Goal: Transaction & Acquisition: Subscribe to service/newsletter

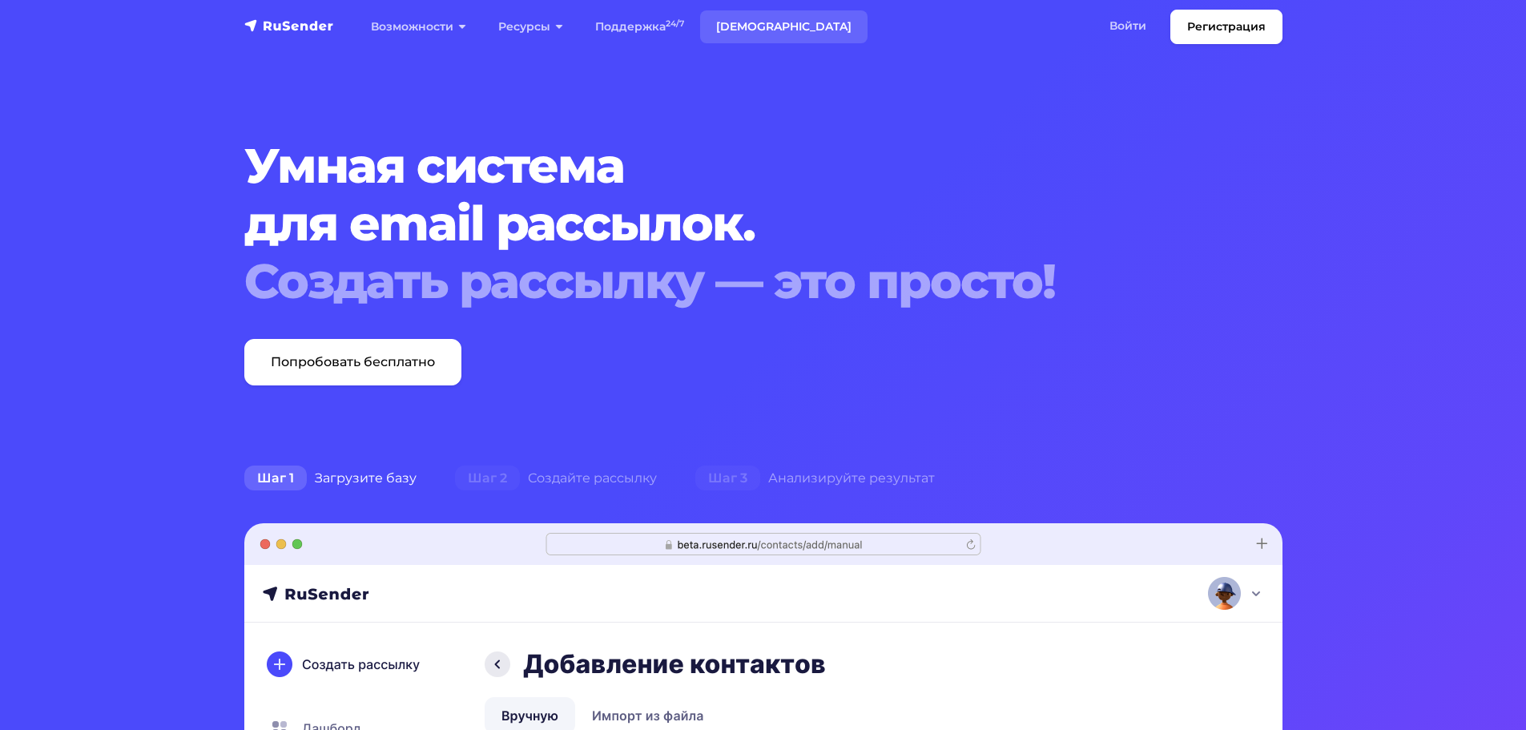
click at [745, 26] on link "[DEMOGRAPHIC_DATA]" at bounding box center [783, 26] width 167 height 33
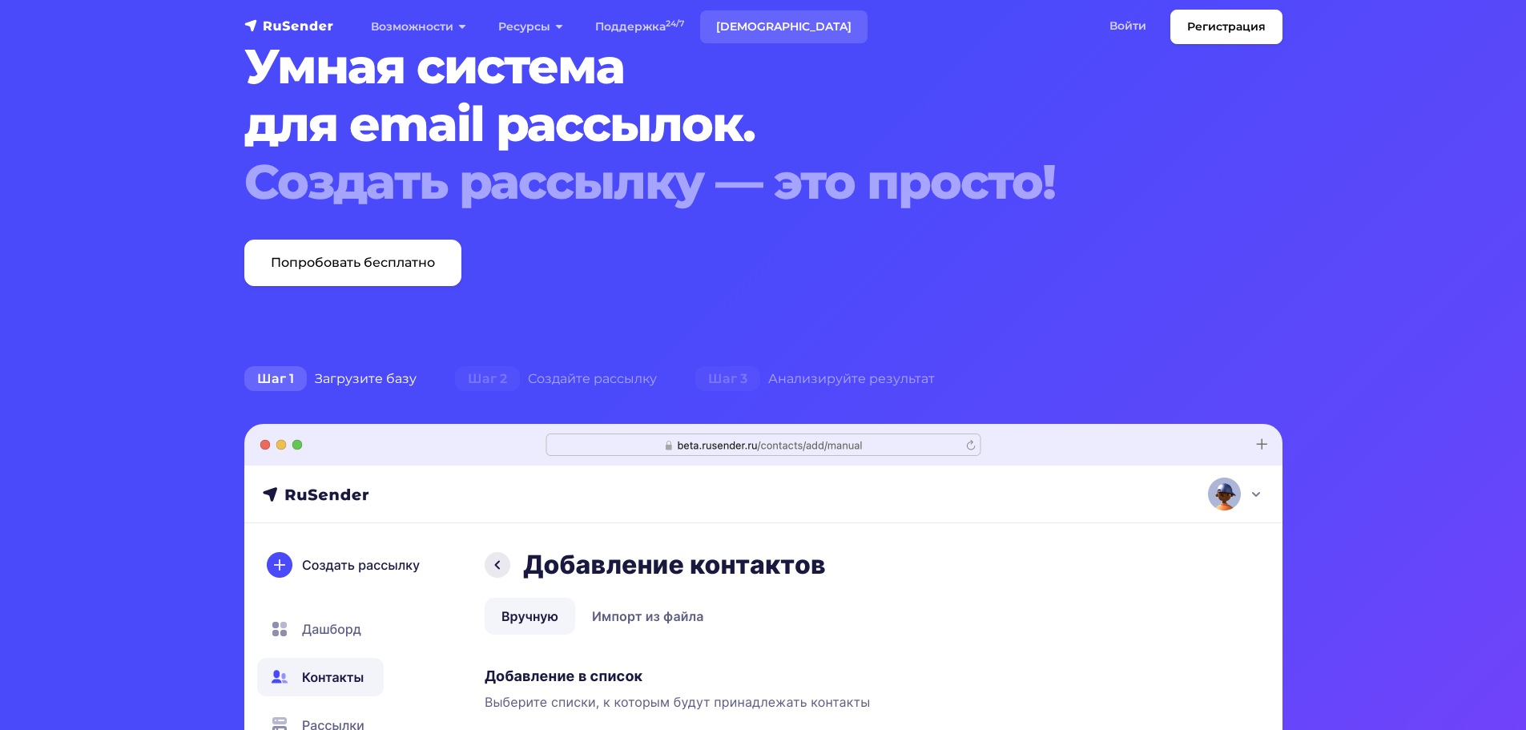
scroll to position [721, 0]
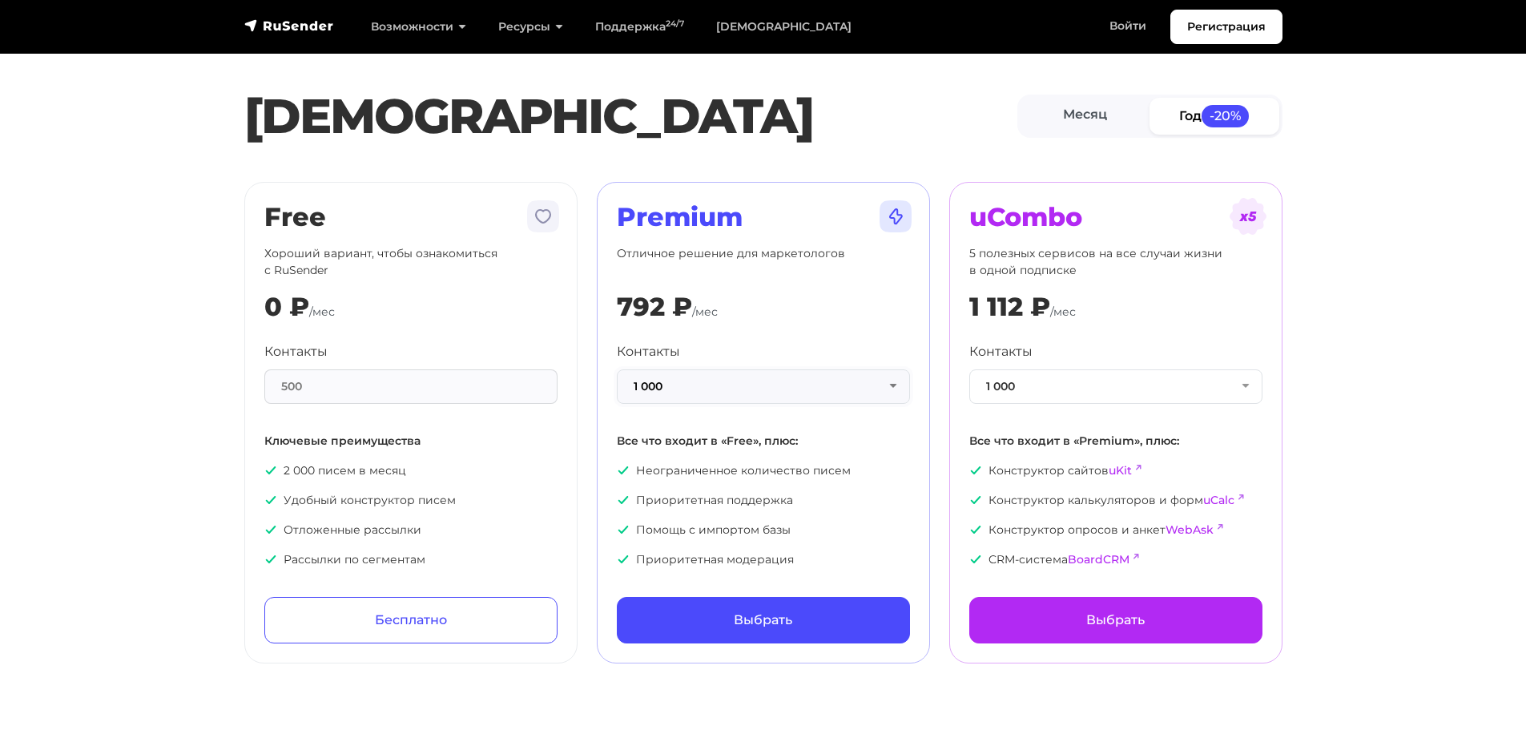
click at [809, 385] on button "1 000" at bounding box center [763, 386] width 293 height 34
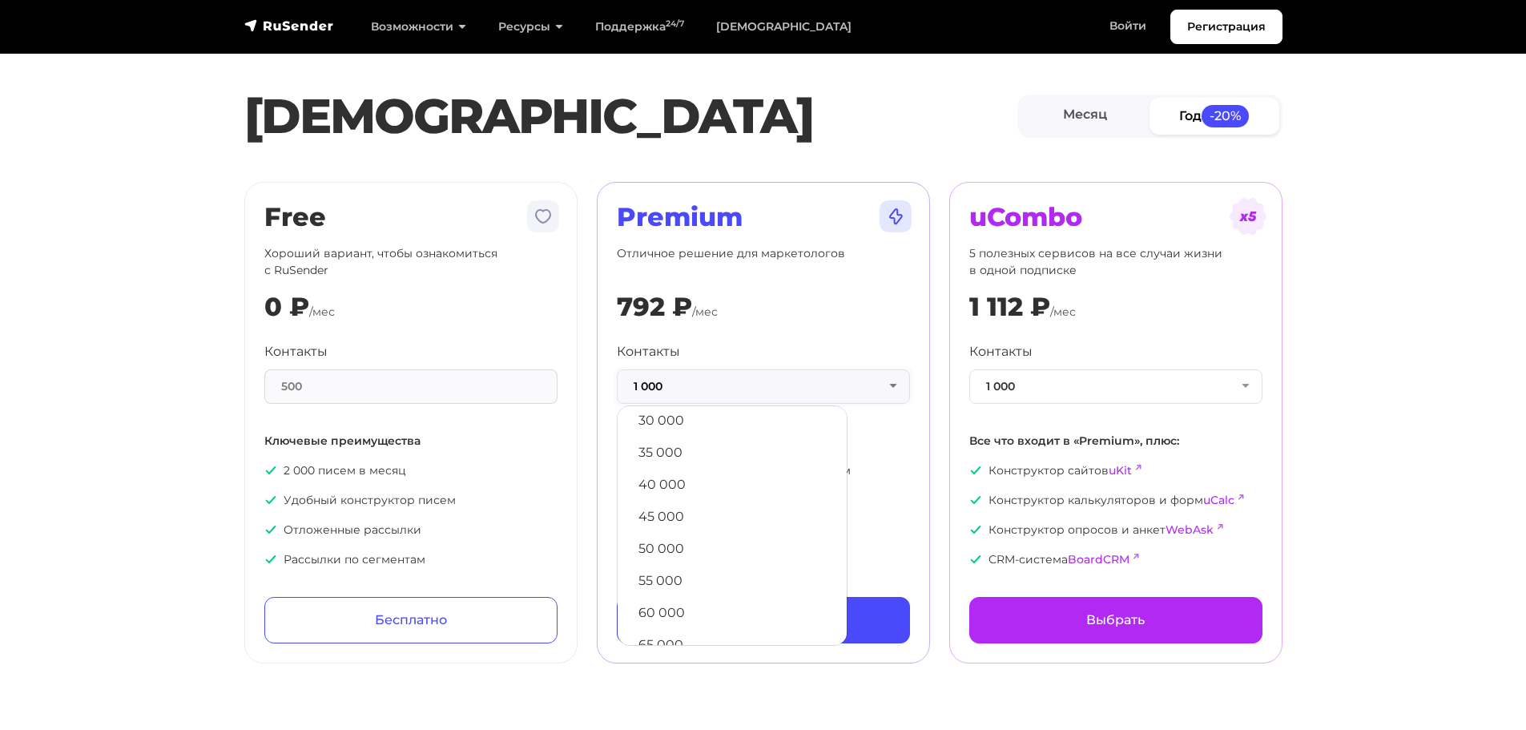
scroll to position [400, 0]
click at [731, 505] on link "50 000" at bounding box center [732, 510] width 213 height 32
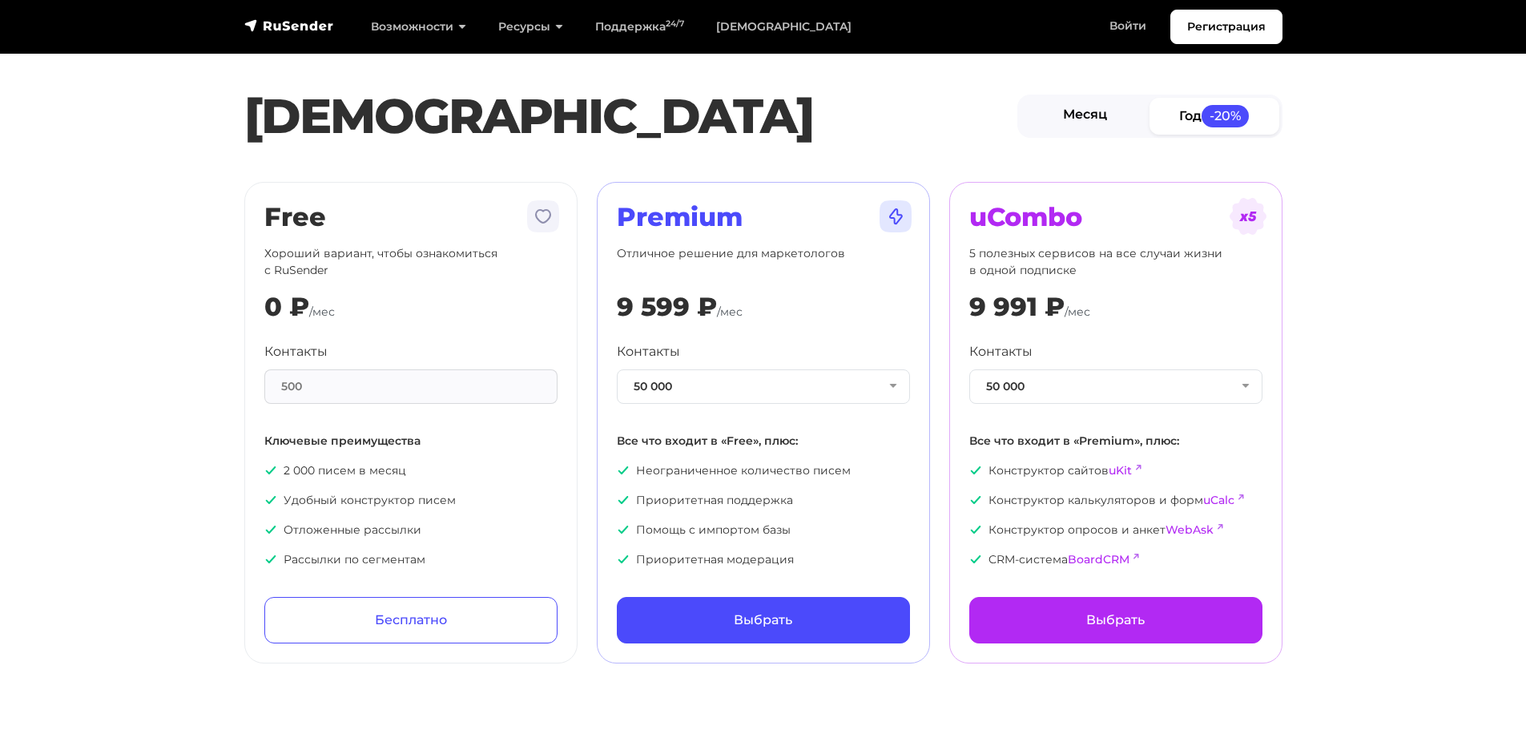
click at [1076, 112] on link "Месяц" at bounding box center [1085, 116] width 130 height 36
click at [1227, 33] on link "Регистрация" at bounding box center [1226, 27] width 112 height 34
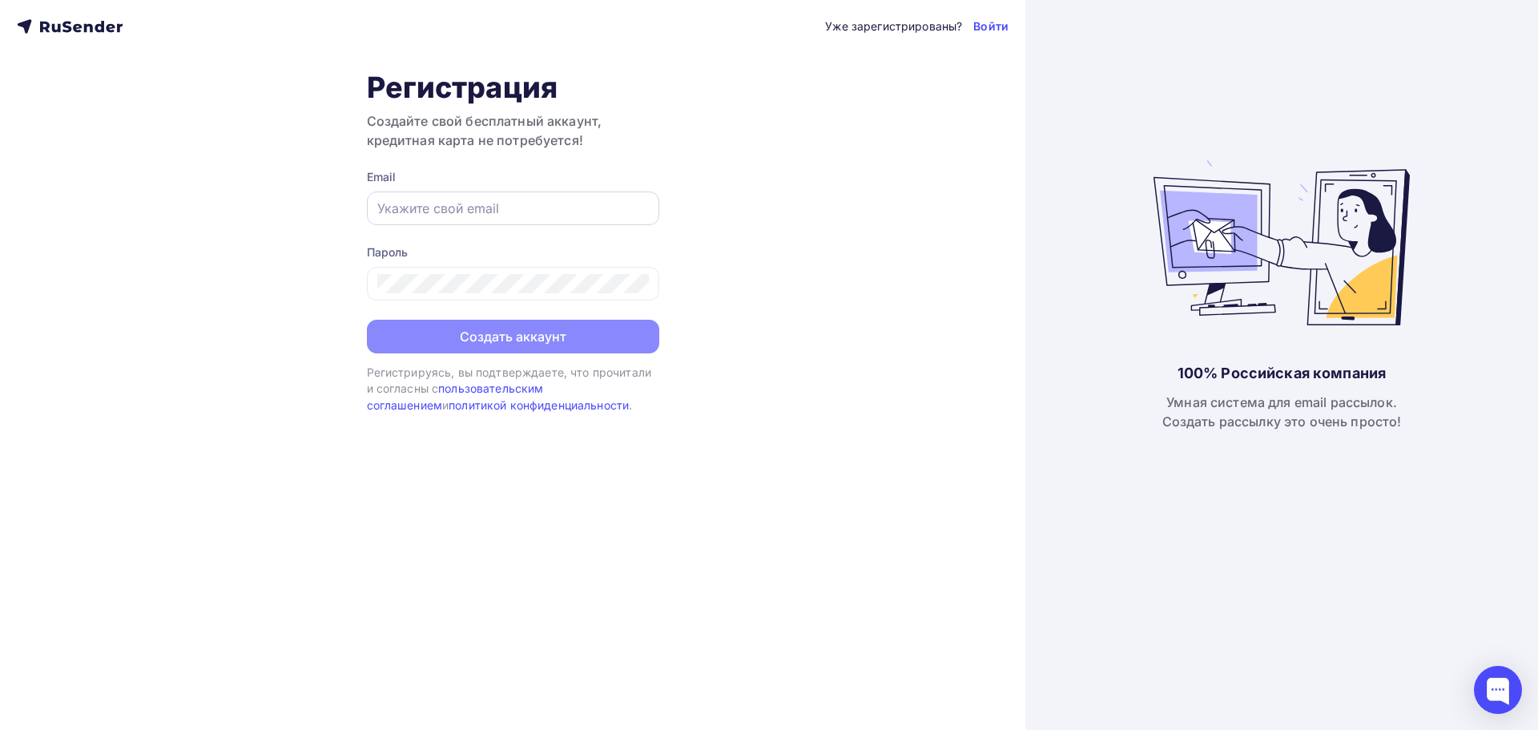
click at [491, 212] on input "text" at bounding box center [513, 208] width 272 height 19
type input "[EMAIL_ADDRESS][DOMAIN_NAME]"
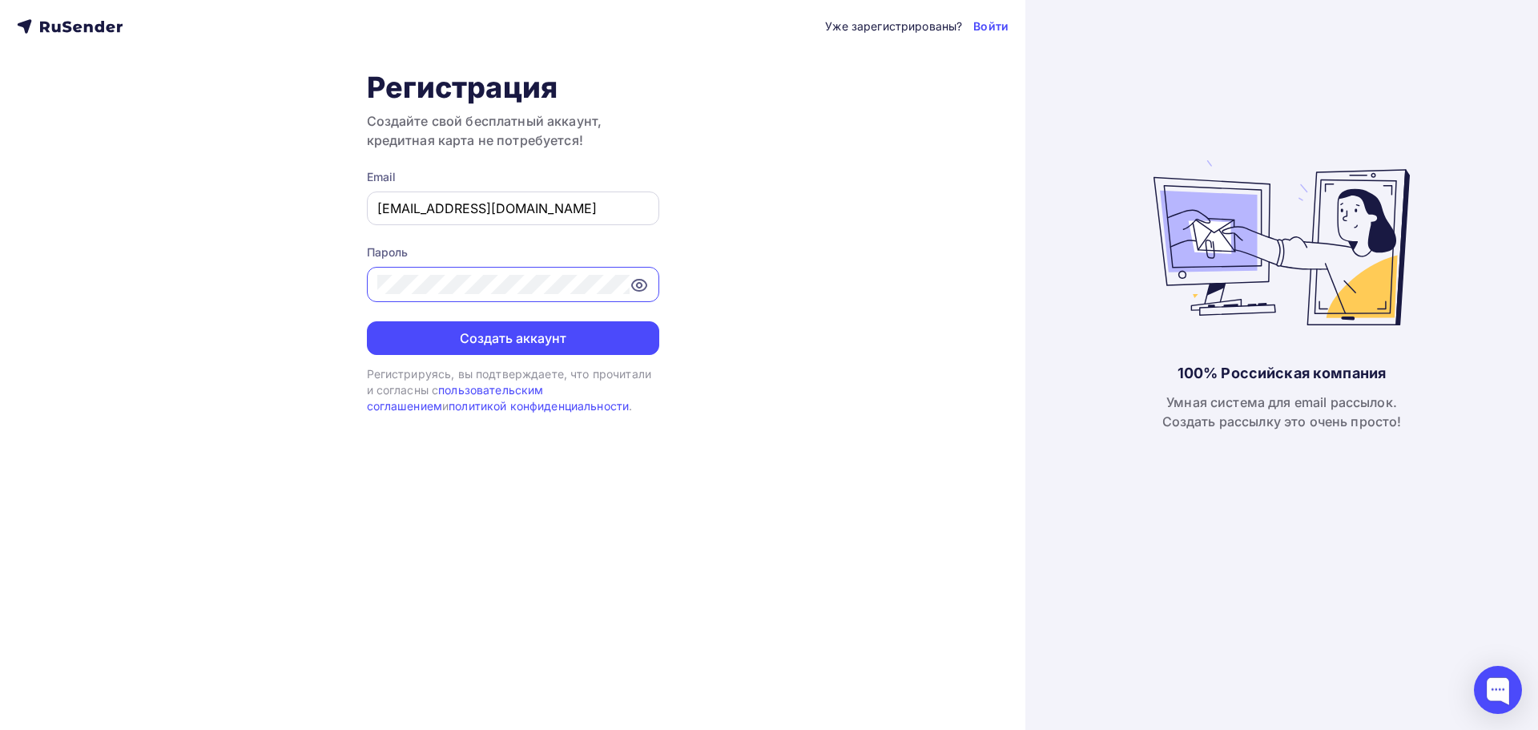
click at [367, 321] on button "Создать аккаунт" at bounding box center [513, 338] width 292 height 34
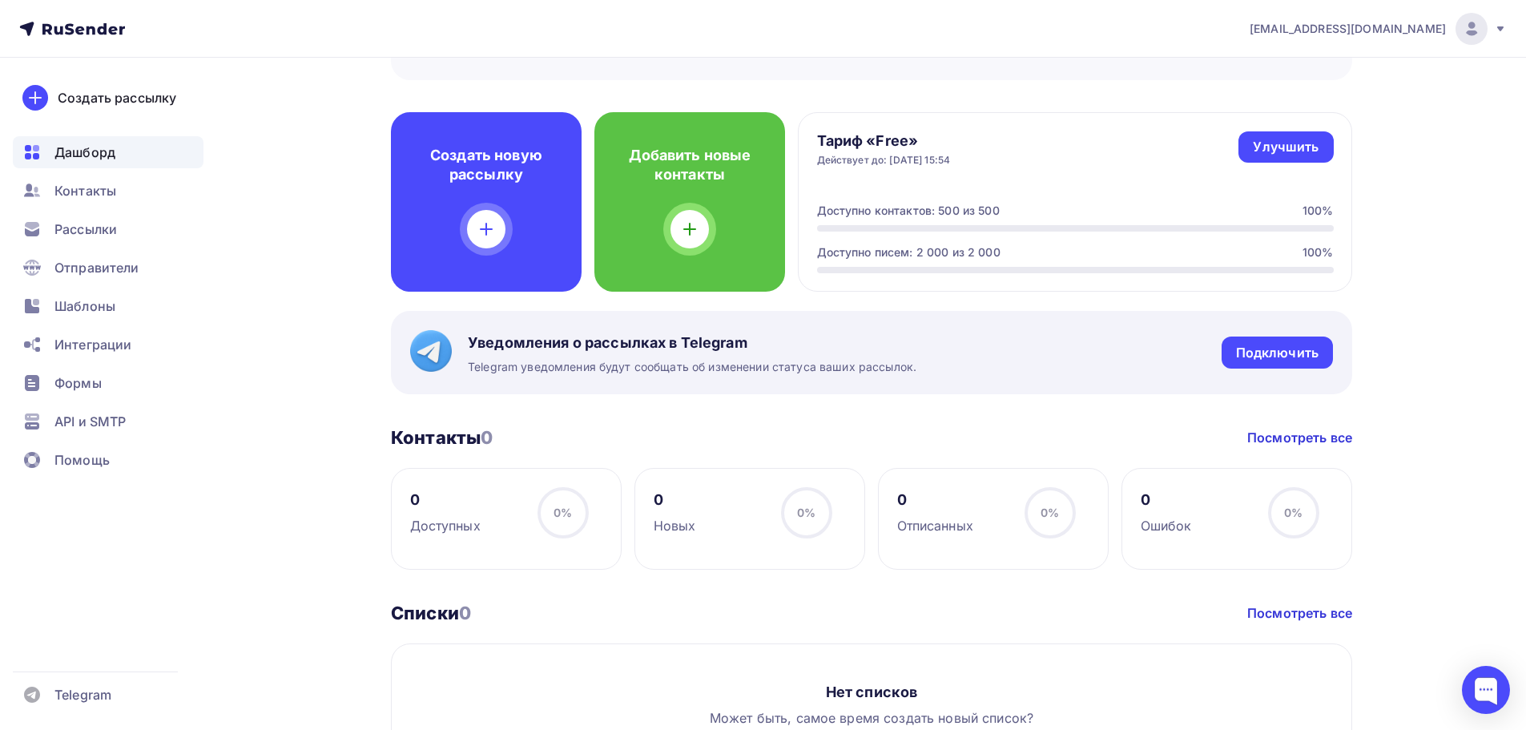
scroll to position [400, 0]
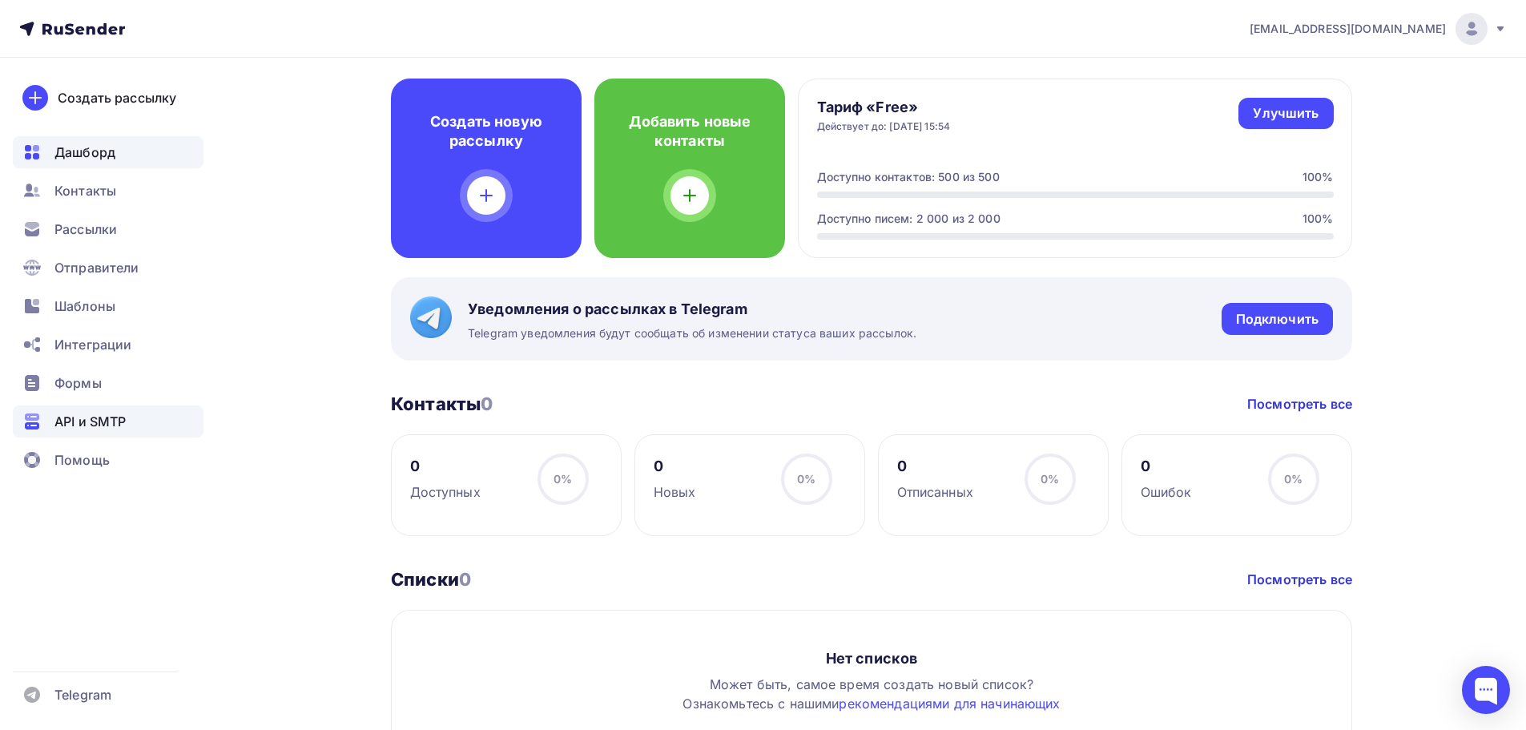
click at [112, 425] on span "API и SMTP" at bounding box center [89, 421] width 71 height 19
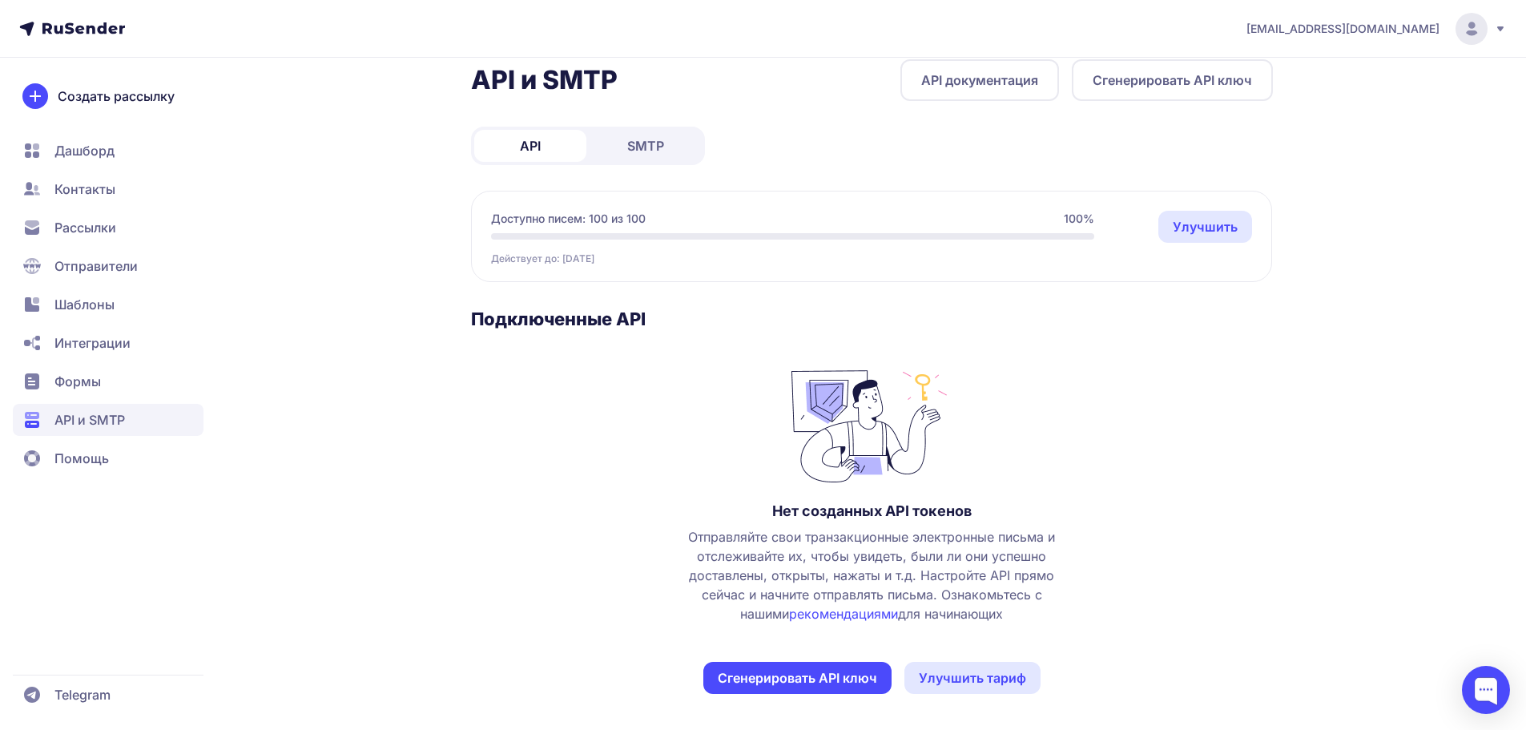
scroll to position [26, 0]
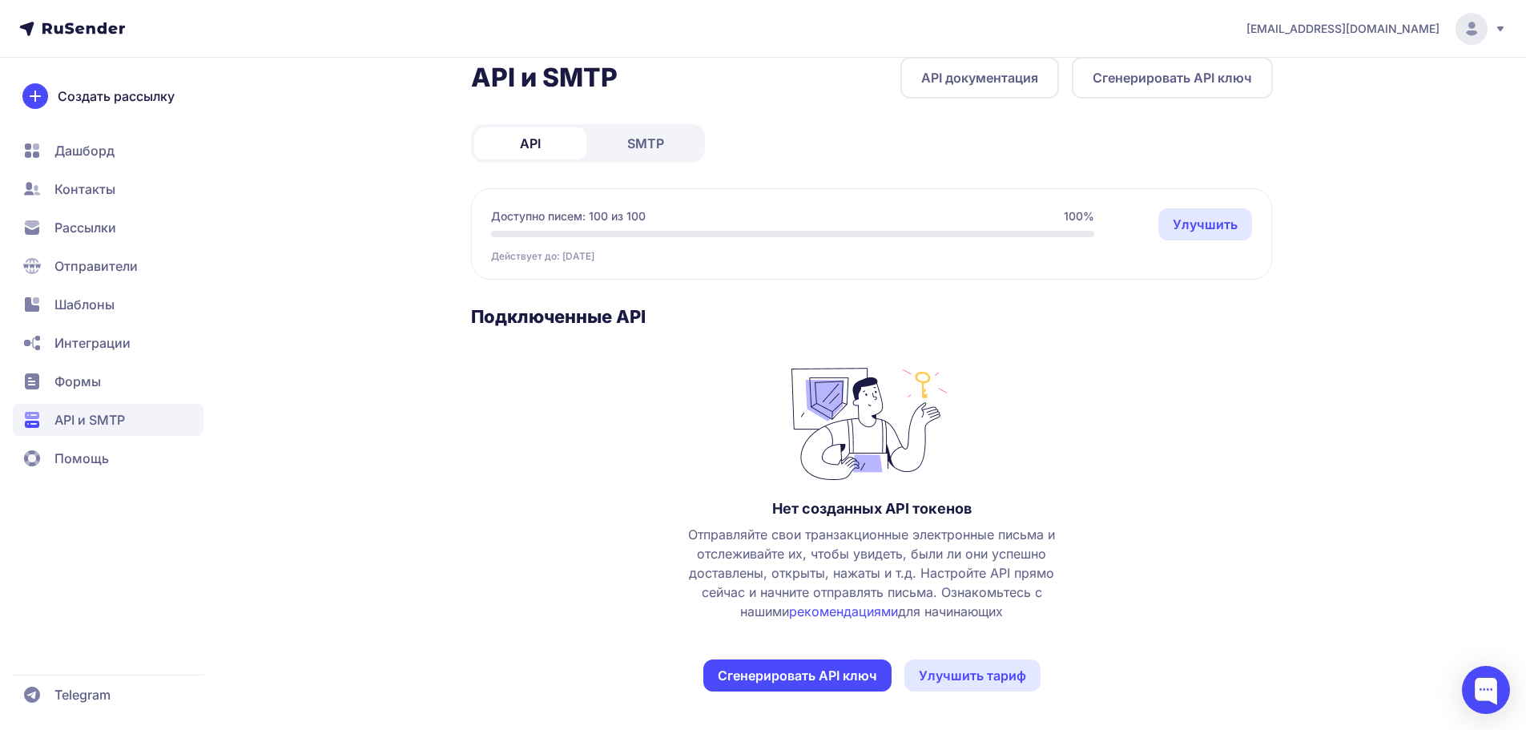
click at [662, 151] on span "SMTP" at bounding box center [645, 143] width 37 height 19
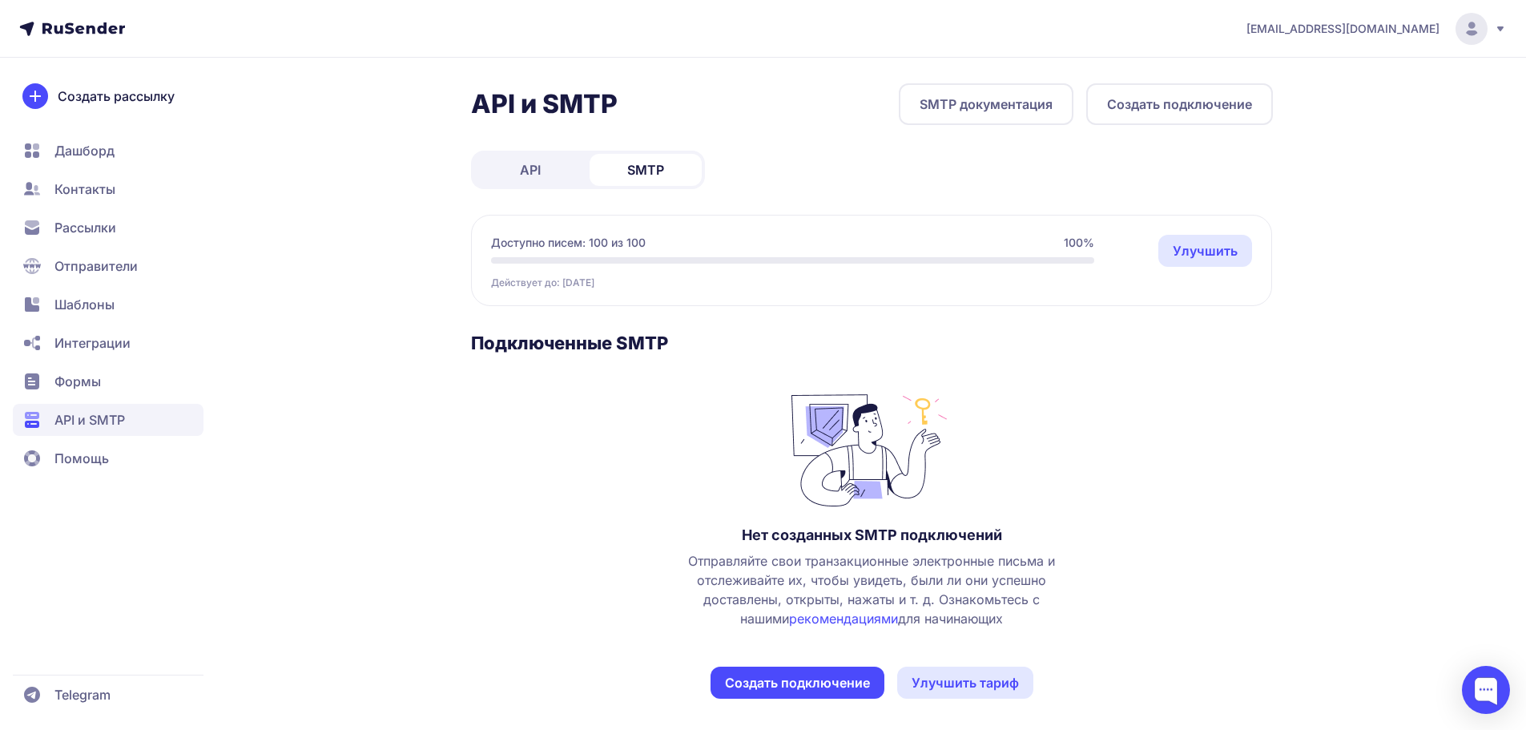
click at [1168, 105] on button "Создать подключение" at bounding box center [1179, 104] width 187 height 42
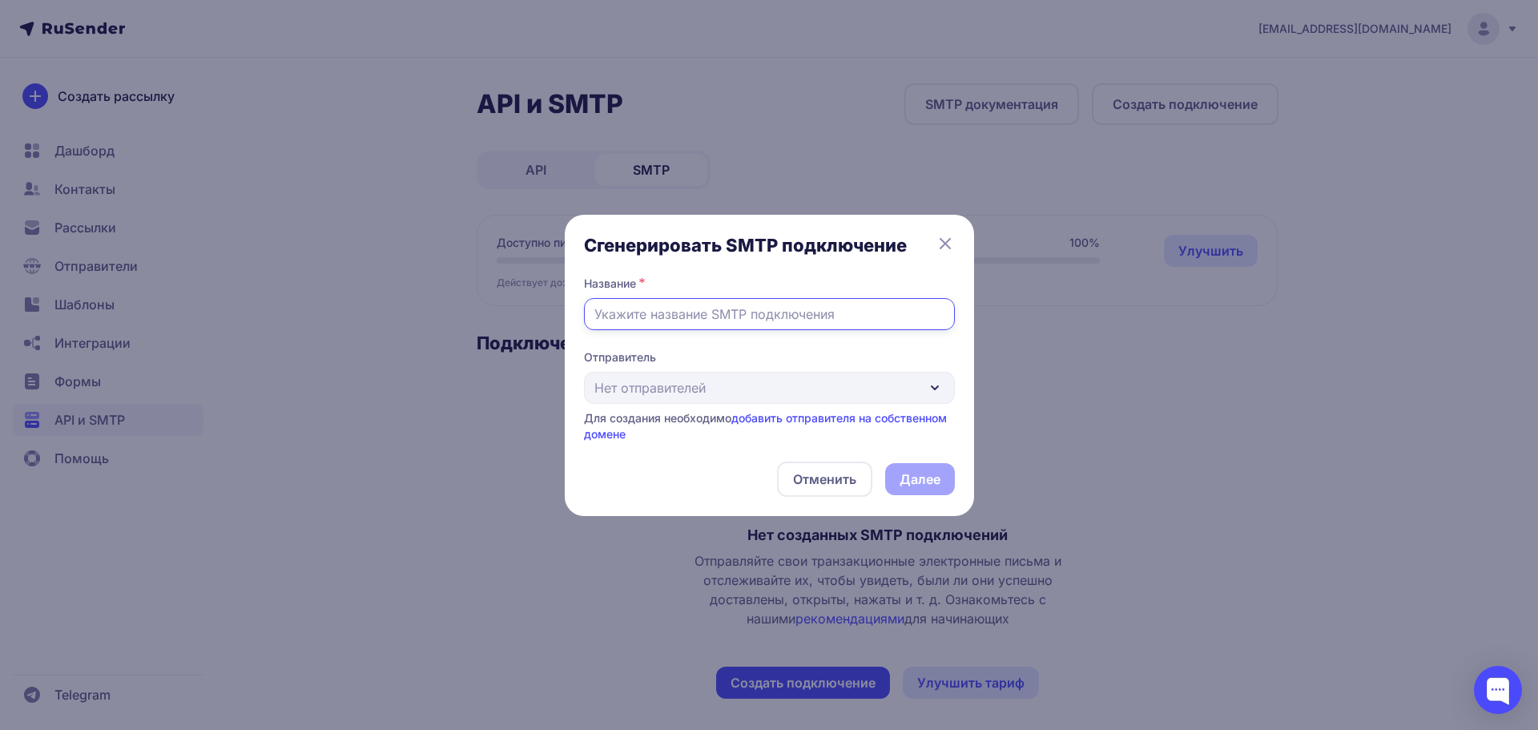
click at [791, 307] on input "text" at bounding box center [769, 314] width 371 height 32
click at [796, 399] on div "Отправитель Нет отправителей Для создания необходимо добавить отправителя на со…" at bounding box center [769, 395] width 371 height 93
click at [952, 243] on icon at bounding box center [945, 243] width 19 height 19
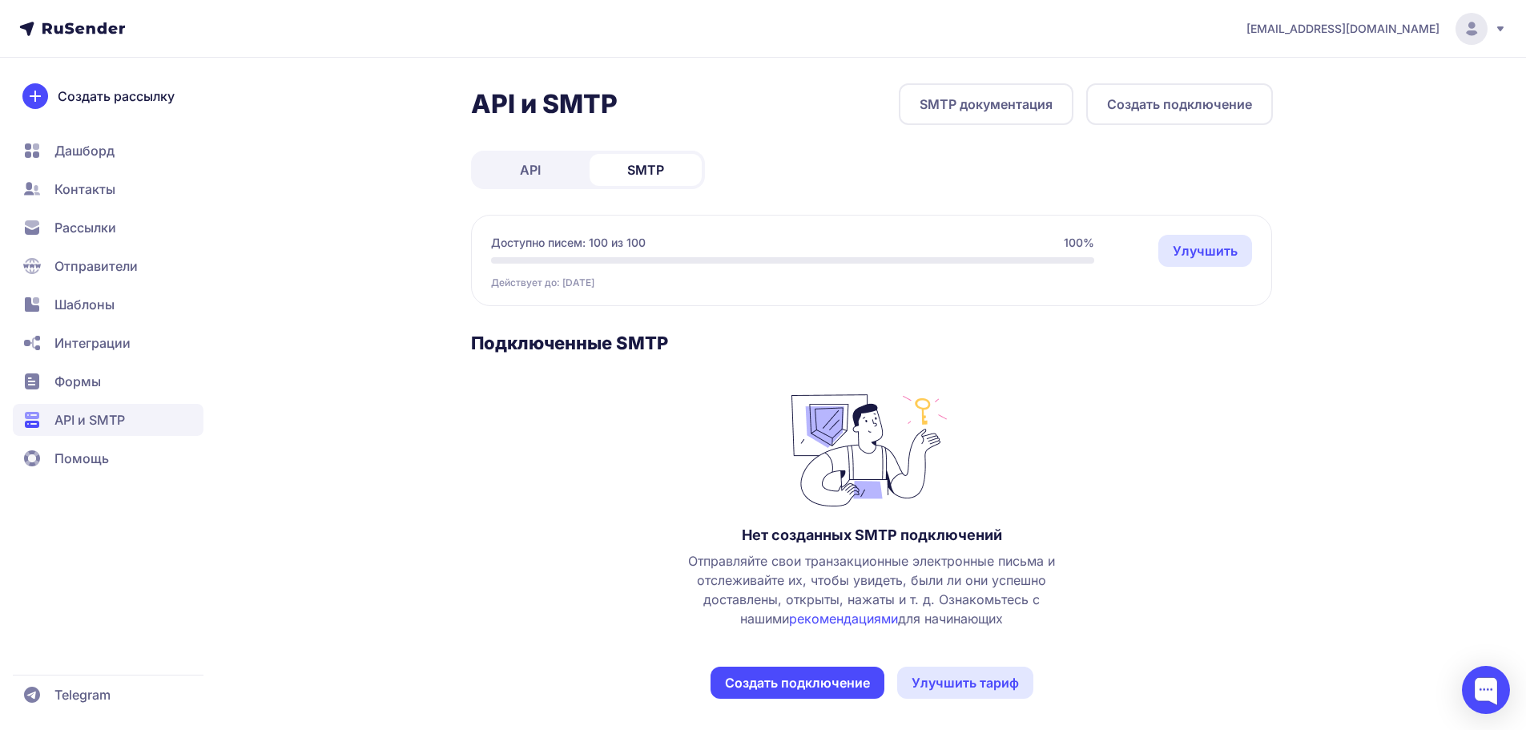
click at [1031, 111] on link "SMTP документация" at bounding box center [986, 104] width 175 height 42
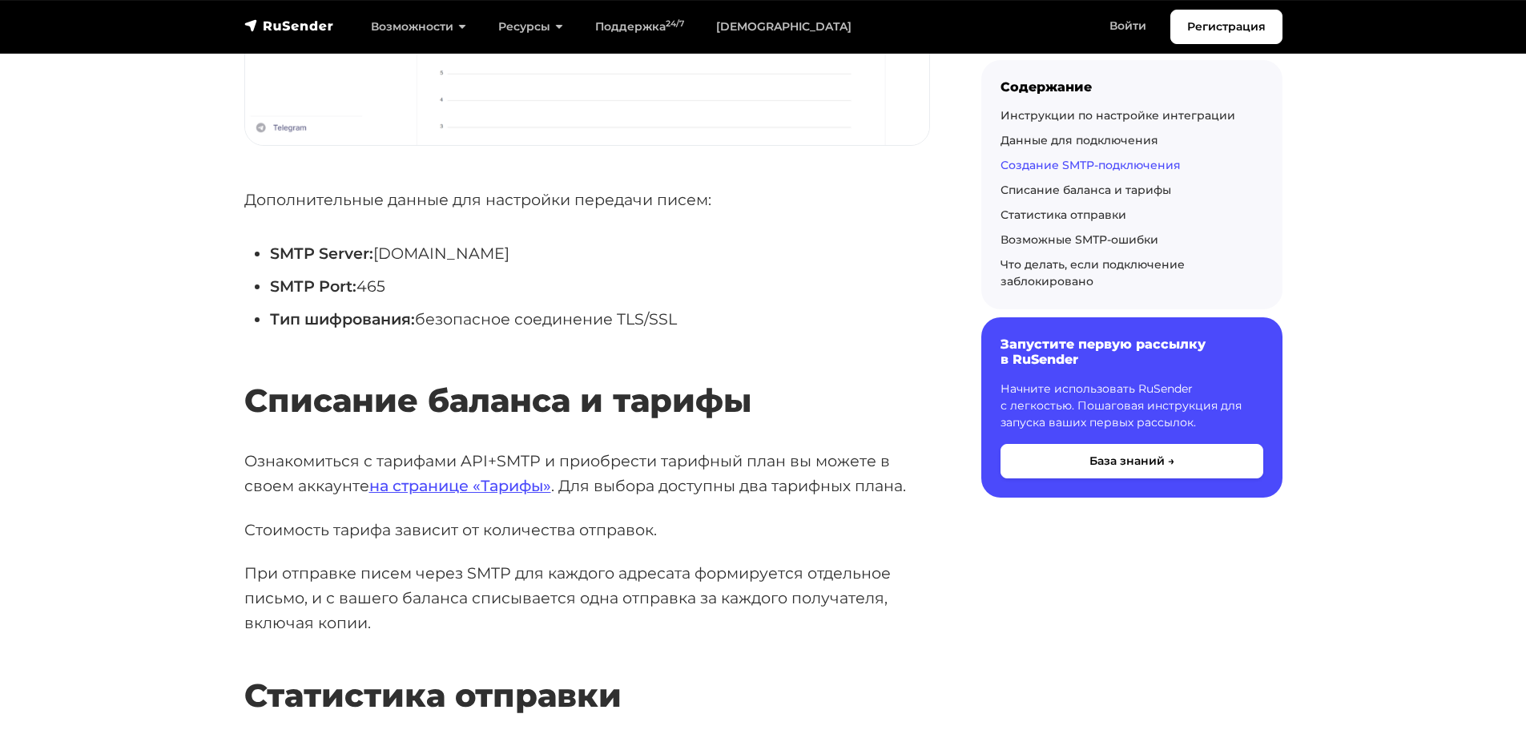
scroll to position [3524, 0]
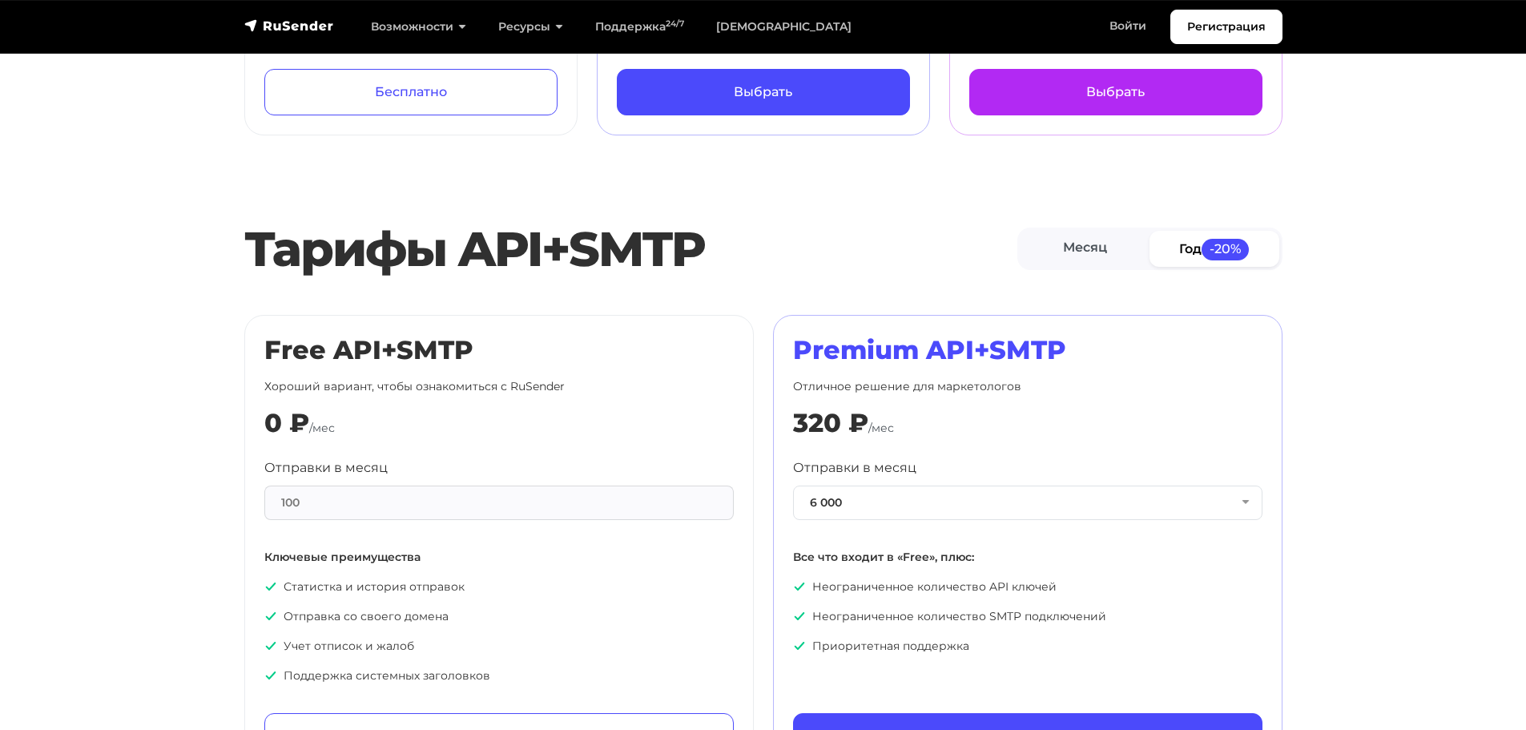
scroll to position [641, 0]
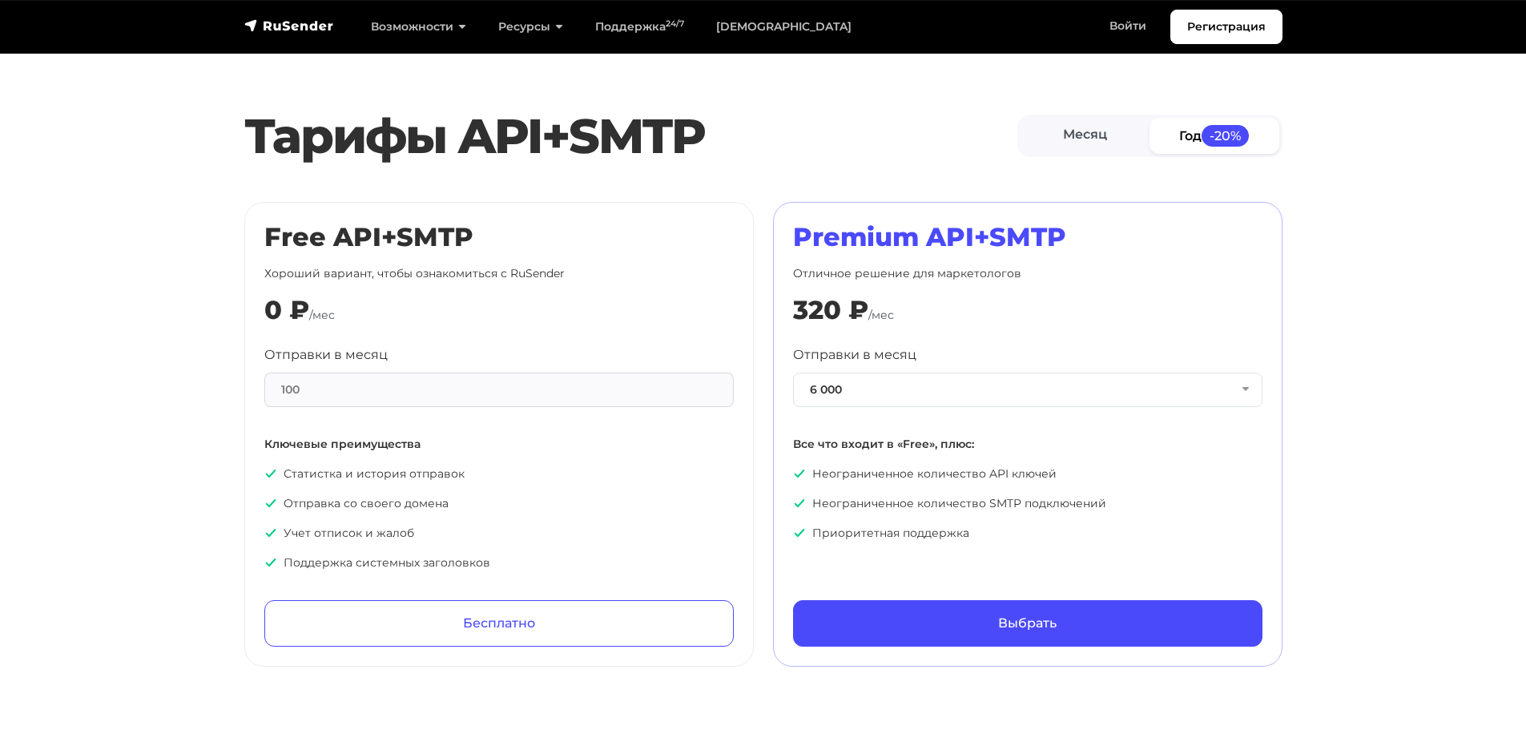
click at [576, 386] on div "100" at bounding box center [498, 389] width 469 height 34
click at [974, 382] on button "6 000" at bounding box center [1027, 389] width 469 height 34
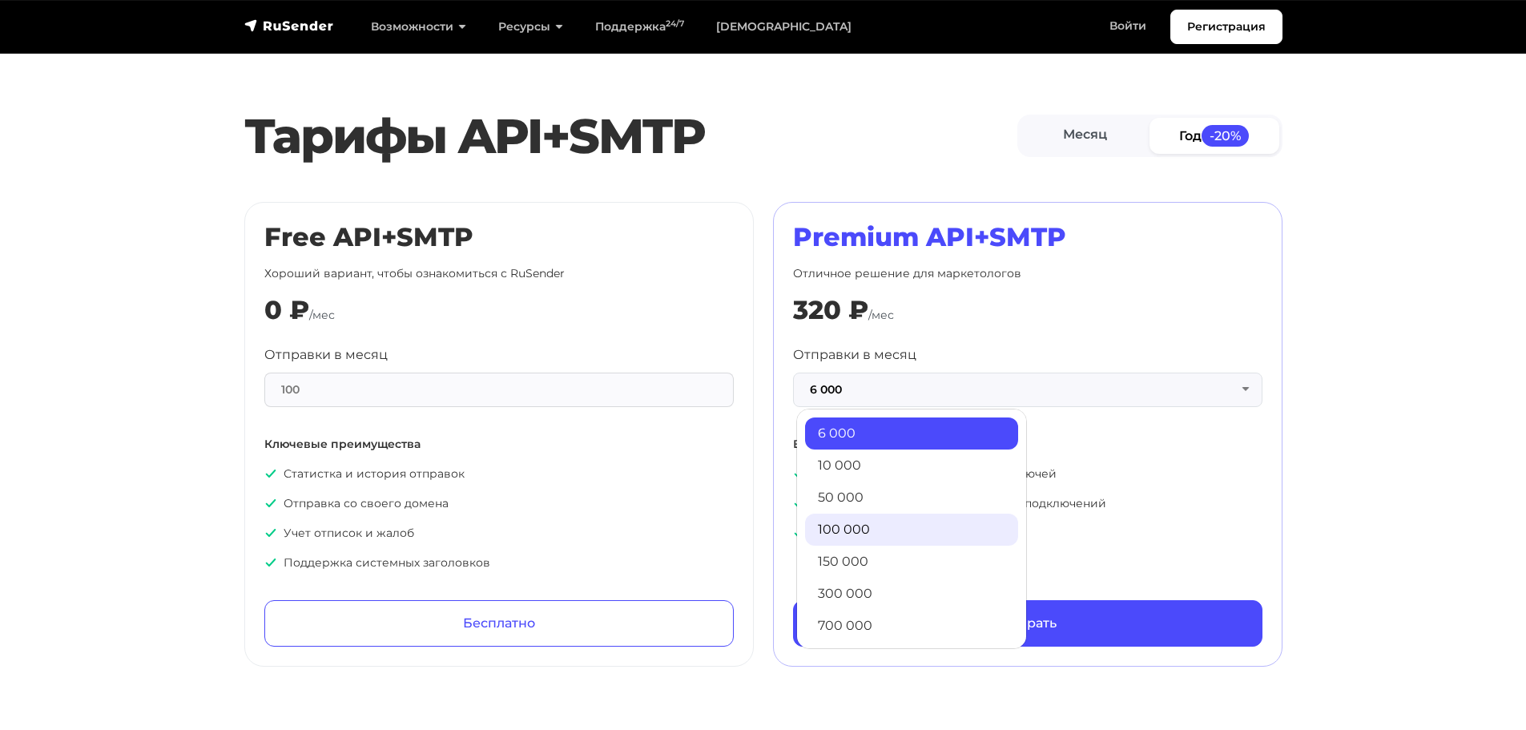
click at [878, 528] on link "100 000" at bounding box center [911, 529] width 213 height 32
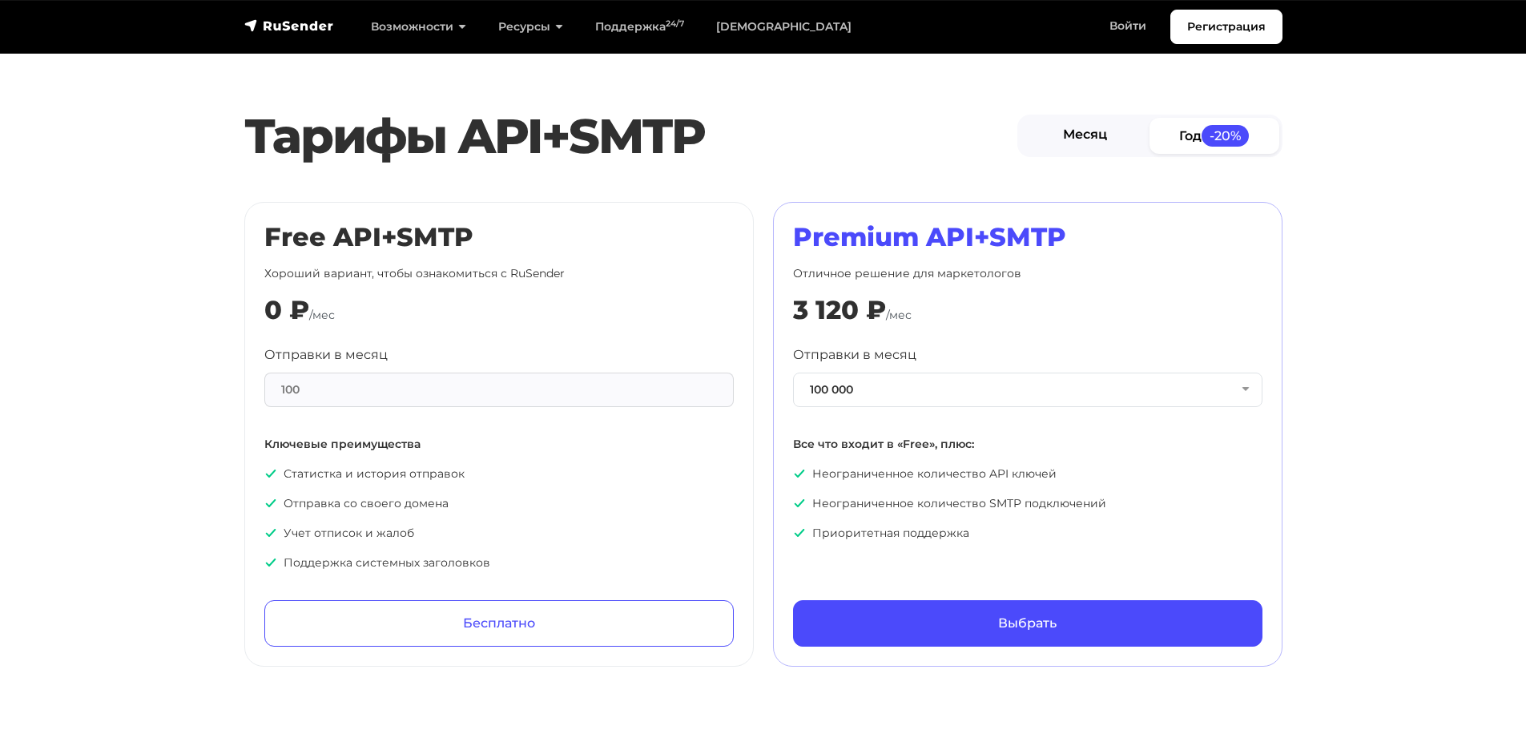
click at [1075, 135] on link "Месяц" at bounding box center [1085, 136] width 130 height 36
click at [914, 396] on button "100 000" at bounding box center [1027, 389] width 469 height 34
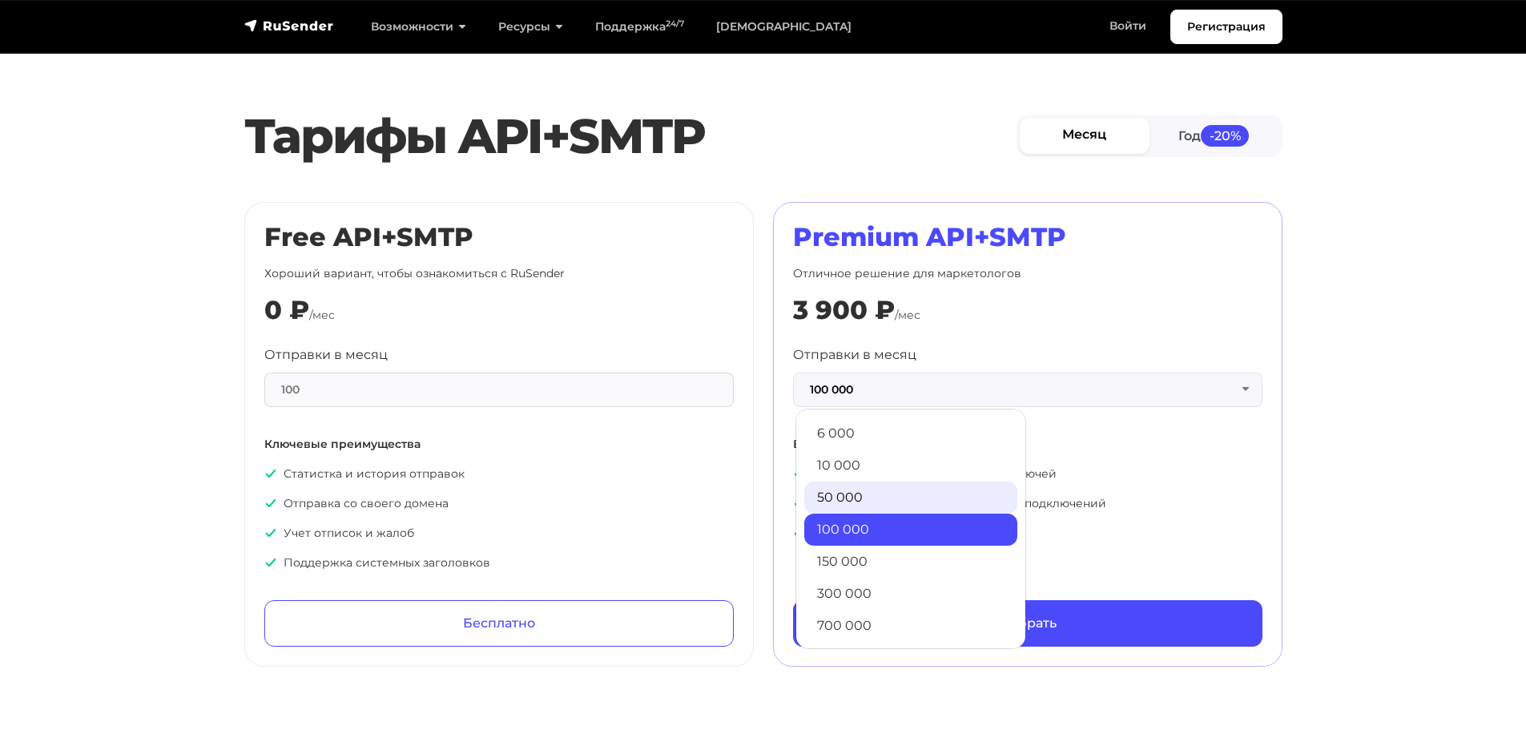
click at [877, 500] on link "50 000" at bounding box center [910, 497] width 213 height 32
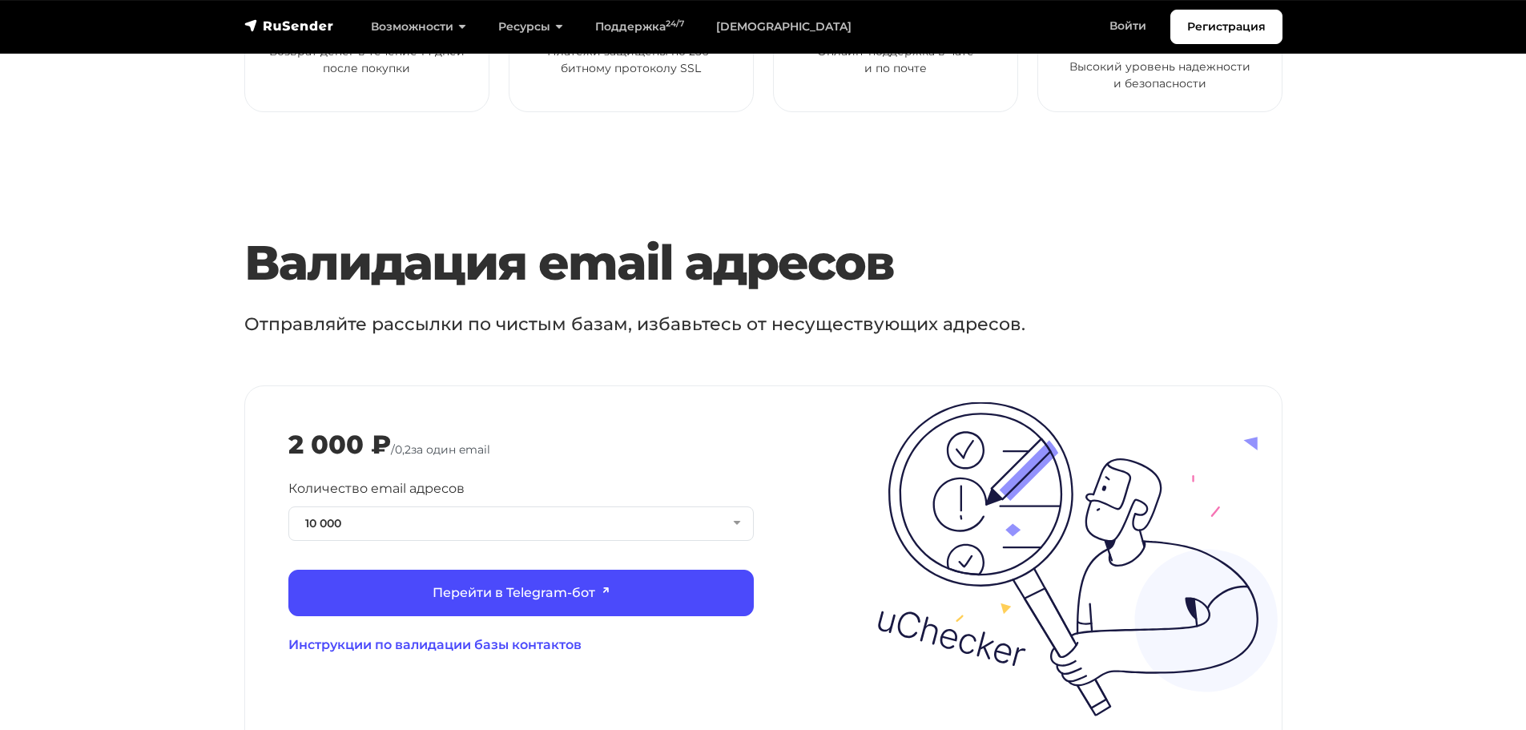
scroll to position [1522, 0]
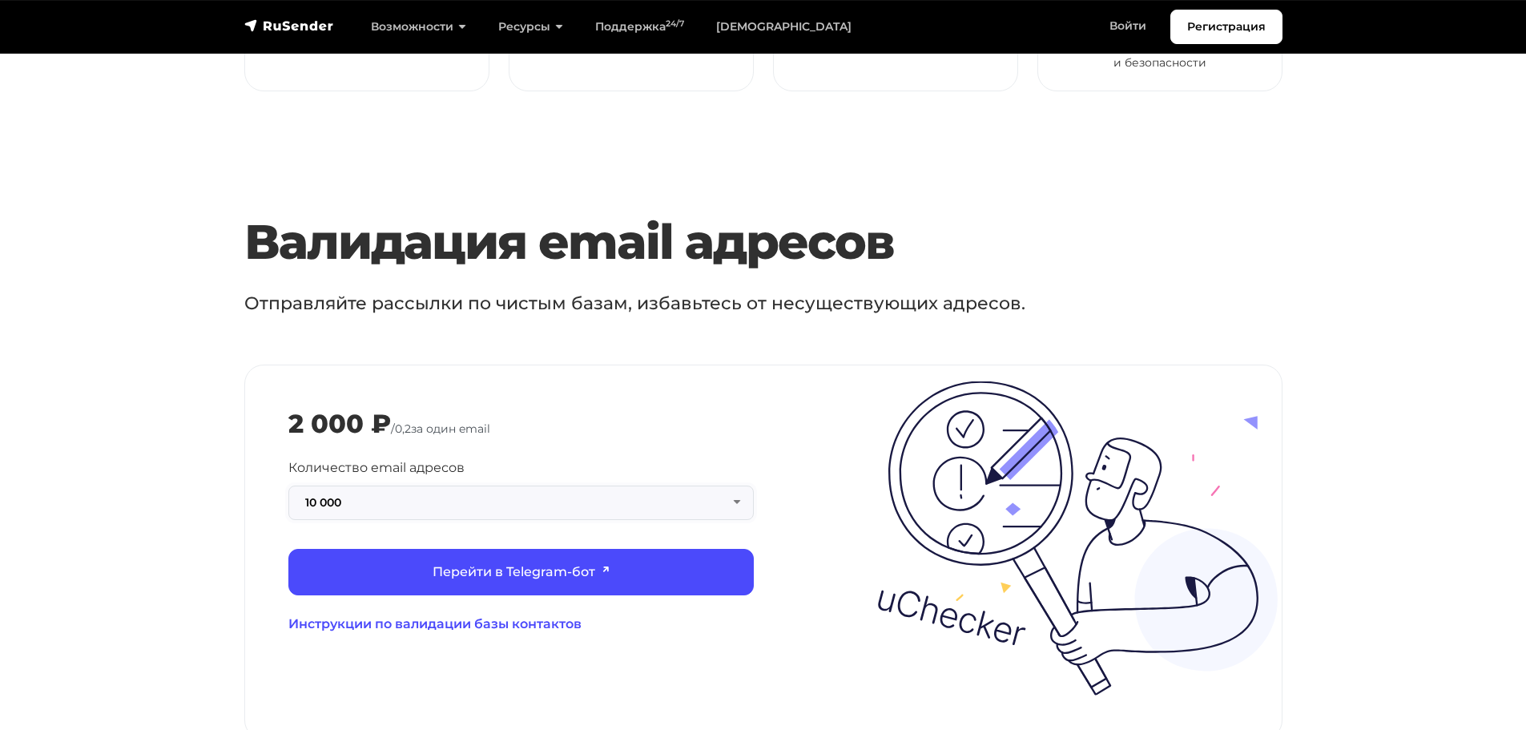
click at [589, 485] on button "10 000" at bounding box center [520, 502] width 465 height 34
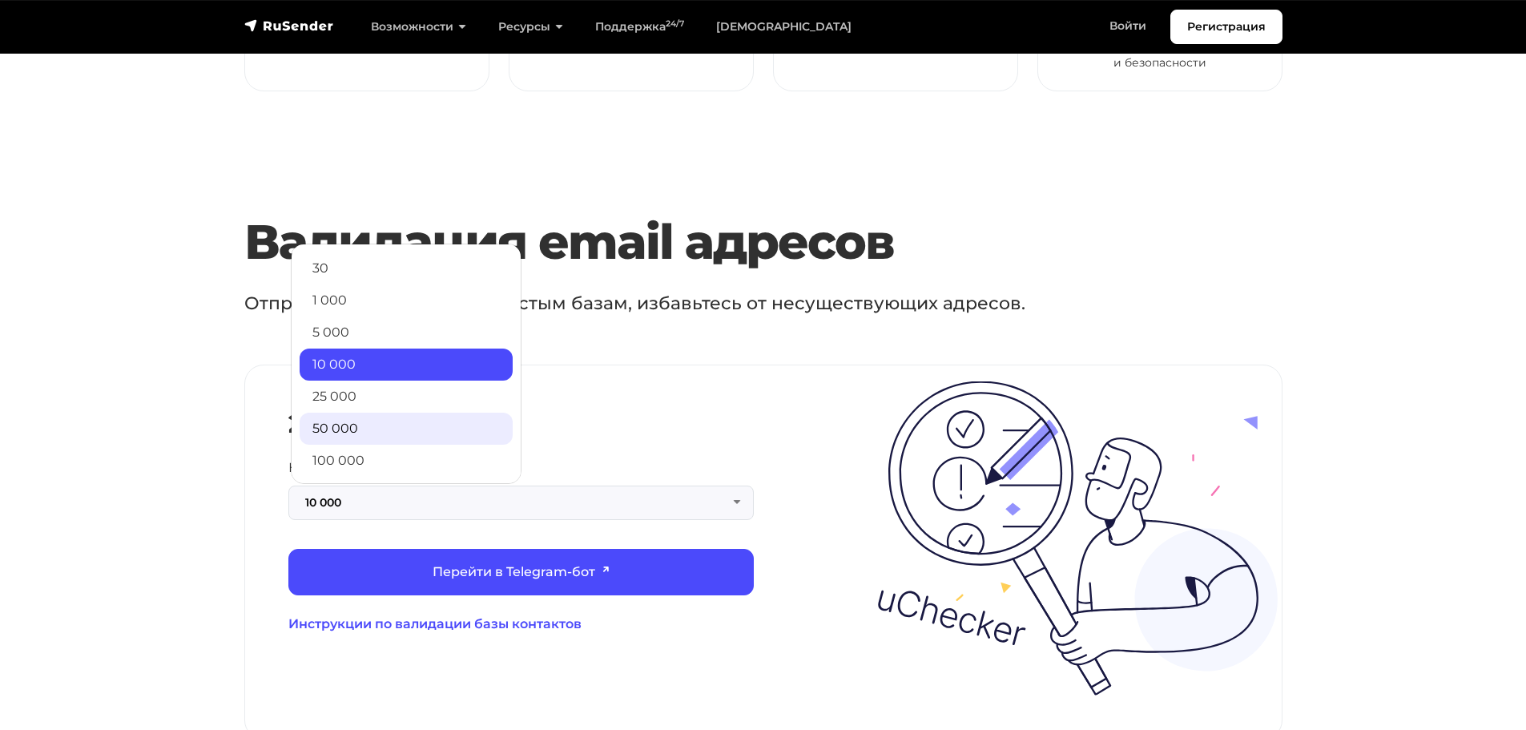
click at [447, 412] on link "50 000" at bounding box center [406, 428] width 213 height 32
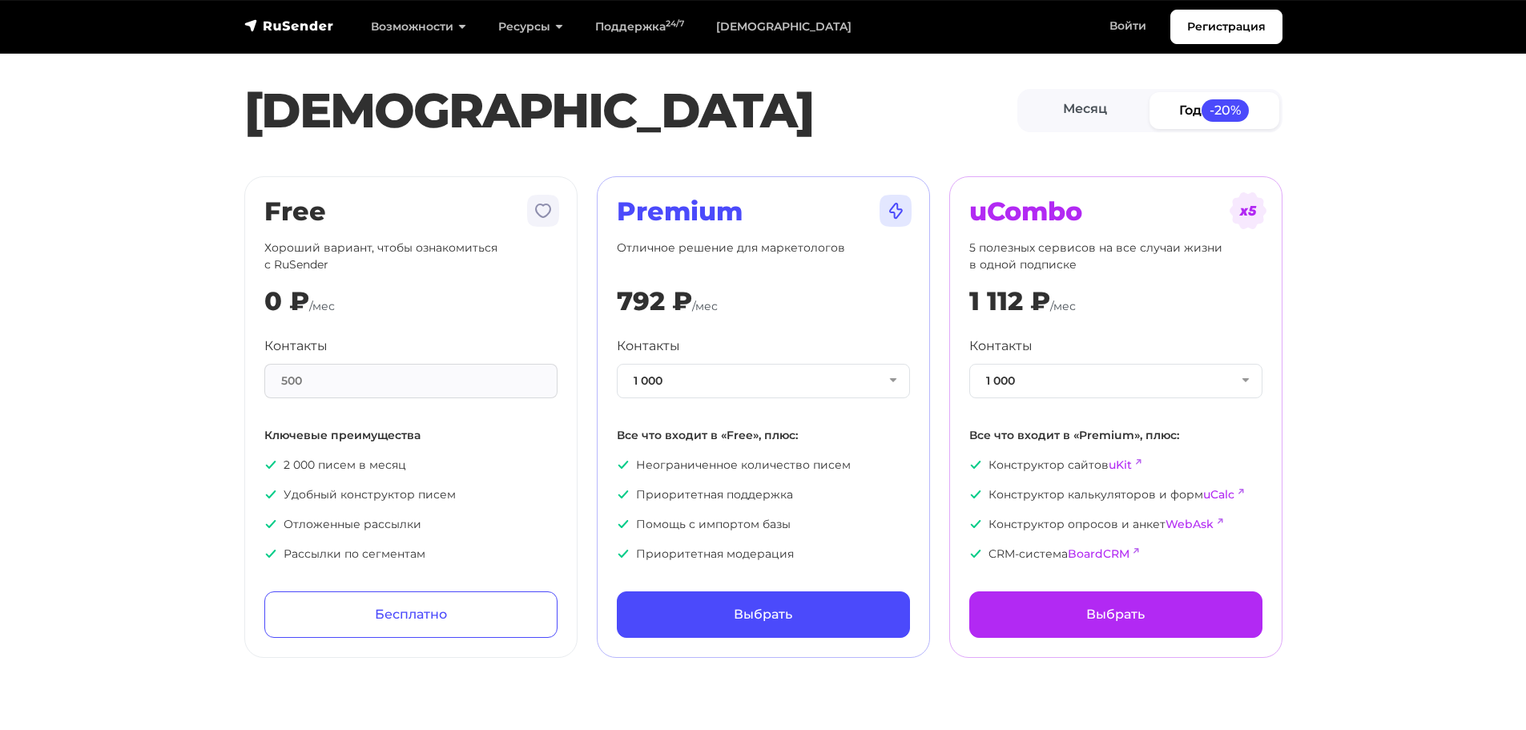
scroll to position [0, 0]
